Goal: Information Seeking & Learning: Understand process/instructions

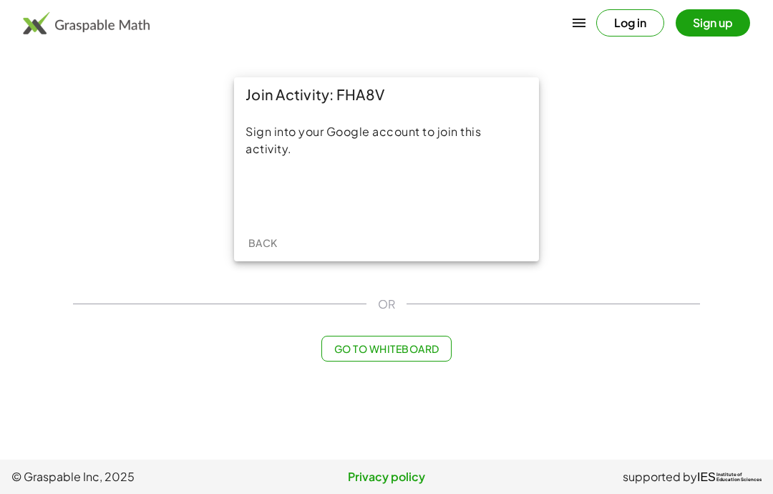
click at [360, 200] on div "Sign in with Google. Opens in new tab" at bounding box center [387, 194] width 132 height 31
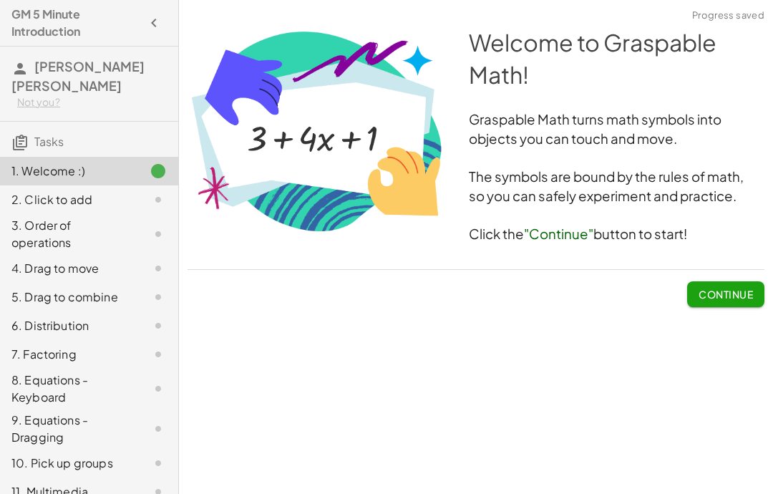
click at [726, 298] on span "Continue" at bounding box center [726, 294] width 54 height 13
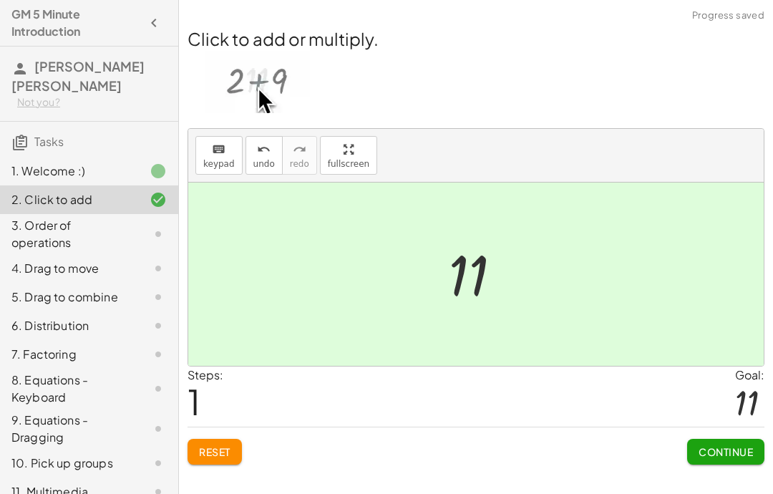
click at [721, 453] on span "Continue" at bounding box center [726, 451] width 54 height 13
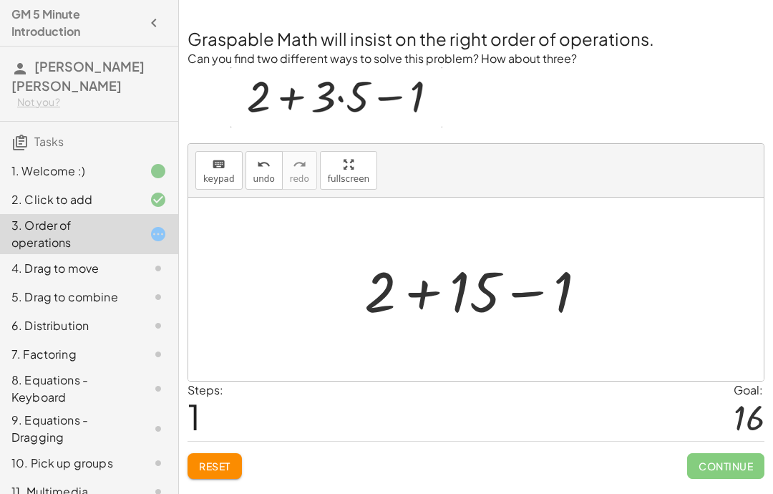
click at [708, 460] on span "Continue" at bounding box center [725, 466] width 77 height 26
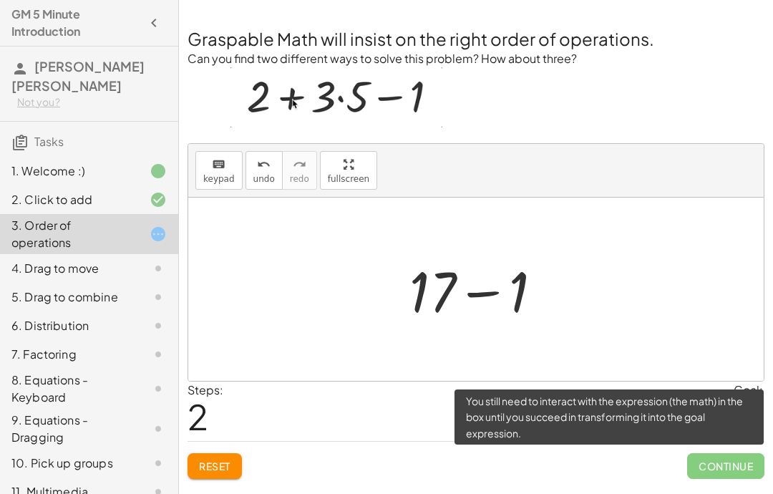
click at [705, 462] on span "Continue" at bounding box center [725, 466] width 77 height 26
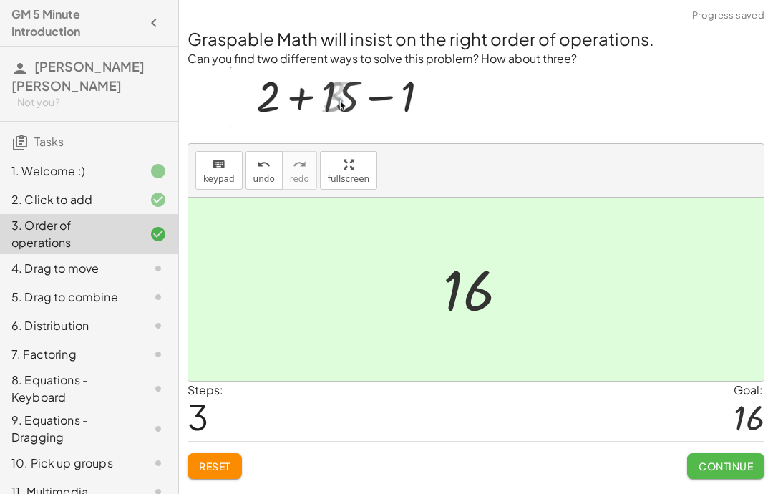
click at [720, 460] on span "Continue" at bounding box center [726, 466] width 54 height 13
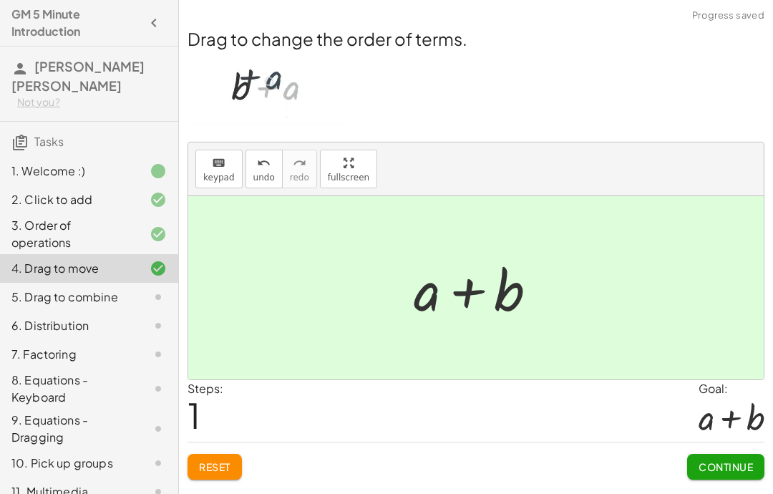
click at [709, 457] on button "Continue" at bounding box center [725, 467] width 77 height 26
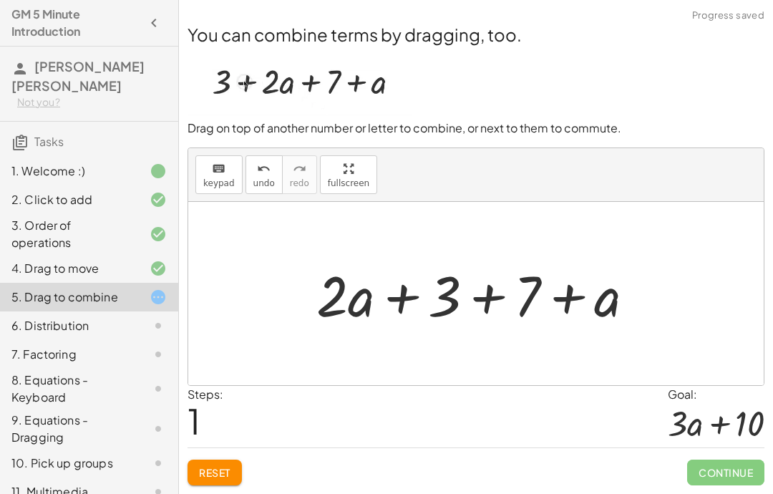
click at [705, 468] on span "Continue" at bounding box center [725, 473] width 77 height 26
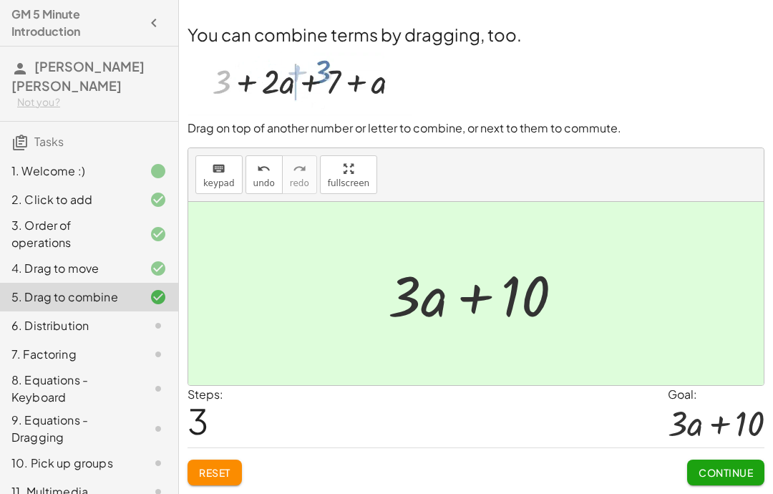
click at [716, 471] on span "Continue" at bounding box center [726, 472] width 54 height 13
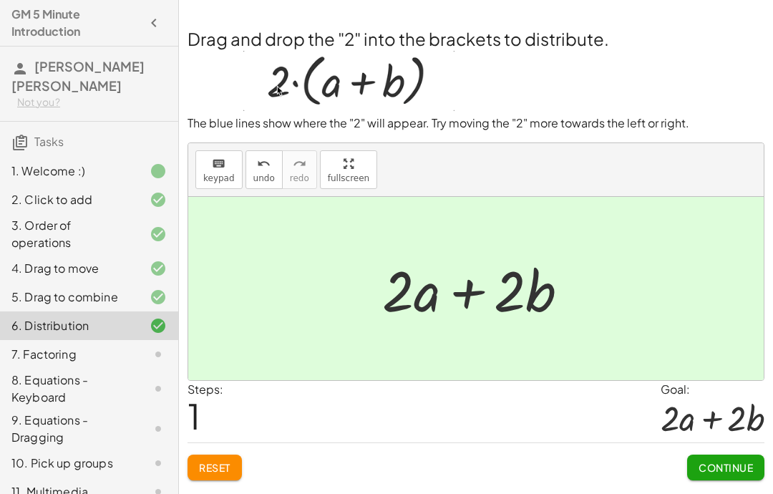
click at [707, 455] on button "Continue" at bounding box center [725, 468] width 77 height 26
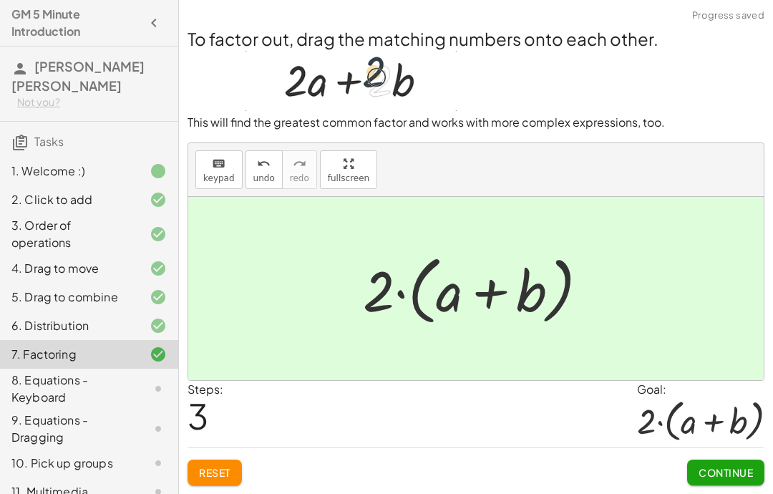
click at [709, 470] on span "Continue" at bounding box center [726, 472] width 54 height 13
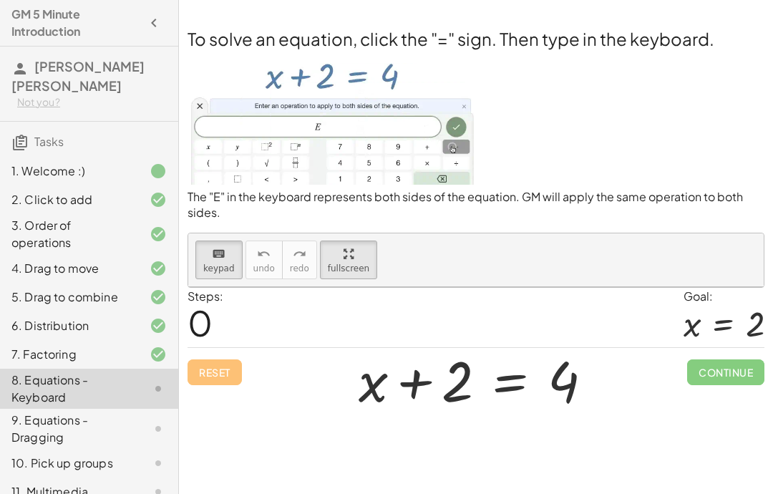
click at [492, 339] on div "+ x + 2 = 4" at bounding box center [476, 379] width 278 height 81
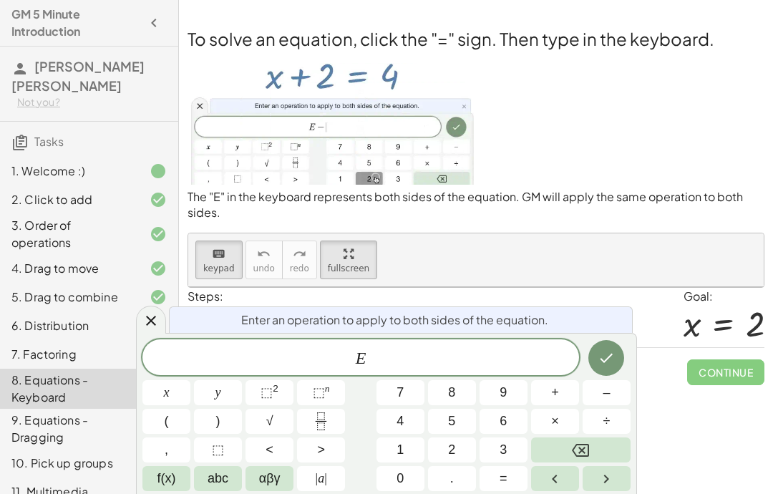
click at [605, 399] on span "–" at bounding box center [606, 392] width 7 height 19
click at [441, 460] on button "2" at bounding box center [452, 449] width 48 height 25
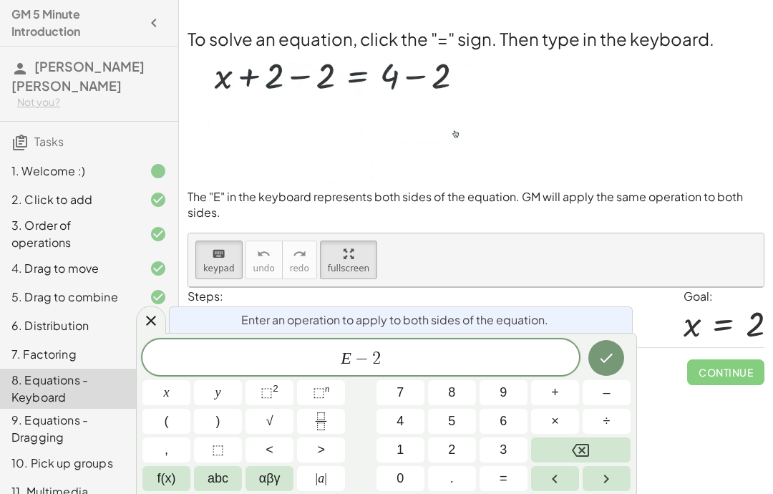
click at [608, 361] on icon "Done" at bounding box center [606, 357] width 17 height 17
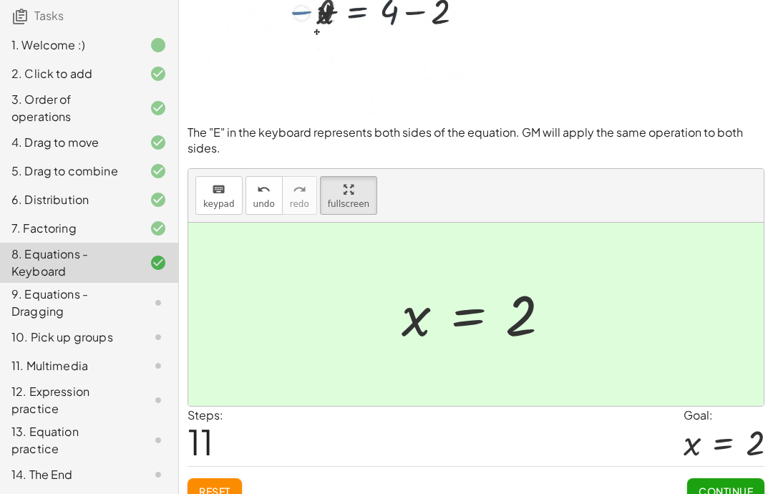
scroll to position [49, 0]
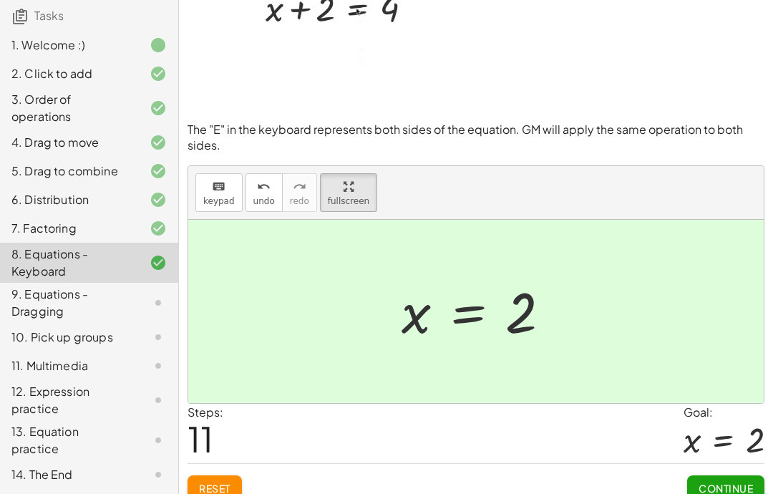
click at [717, 490] on span "Continue" at bounding box center [726, 488] width 54 height 13
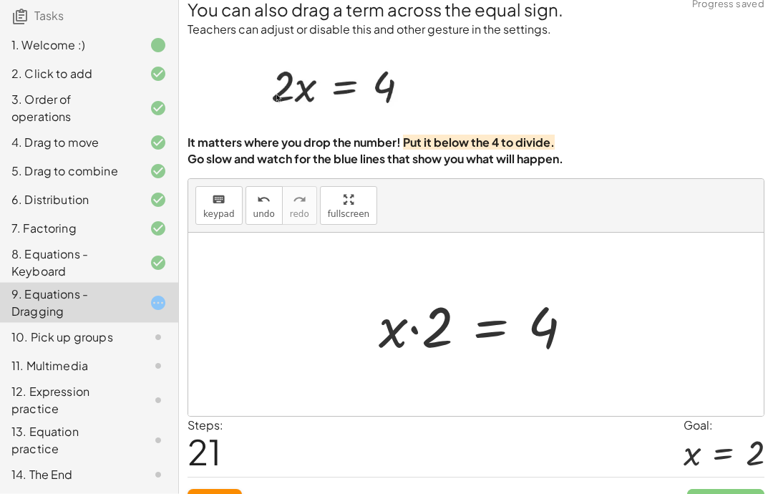
scroll to position [57, 0]
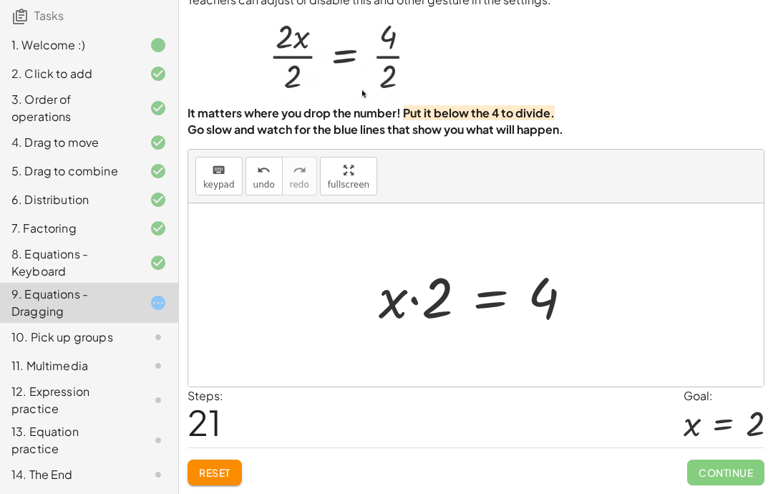
click at [225, 482] on button "Reset" at bounding box center [215, 473] width 54 height 26
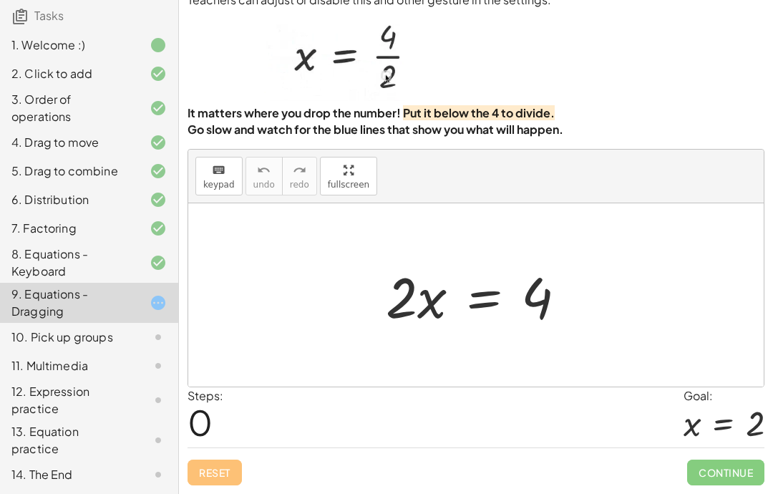
click at [228, 485] on div "You can also drag a term across the equal sign. Teachers can adjust or disable …" at bounding box center [476, 226] width 594 height 535
click at [245, 479] on div "Reset Continue" at bounding box center [476, 466] width 577 height 38
click at [241, 475] on div "Reset Continue" at bounding box center [476, 466] width 577 height 38
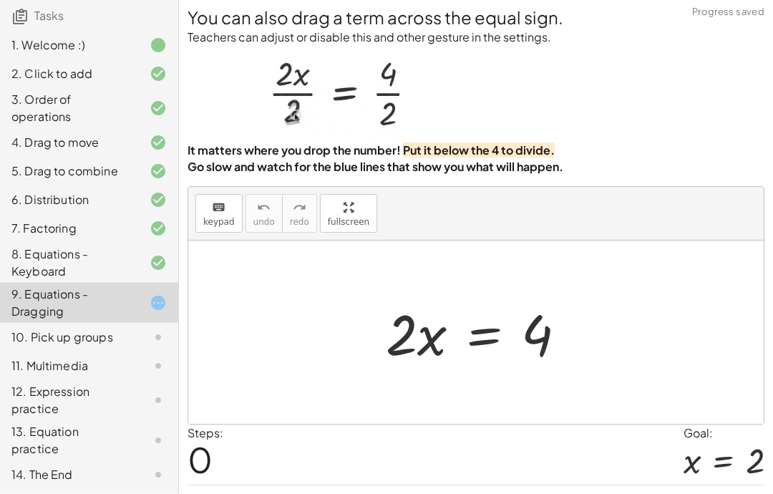
scroll to position [0, 0]
